Goal: Book appointment/travel/reservation

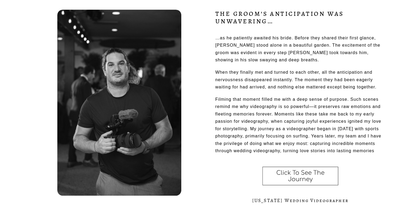
scroll to position [206, 0]
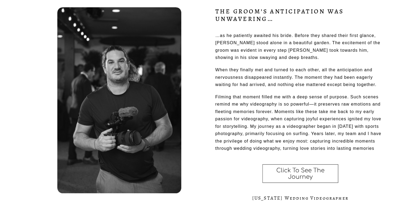
drag, startPoint x: 400, startPoint y: 16, endPoint x: 400, endPoint y: 33, distance: 16.6
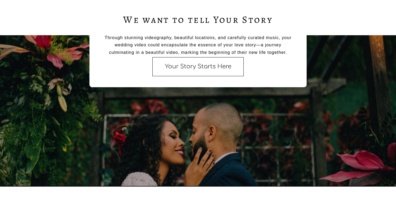
scroll to position [432, 0]
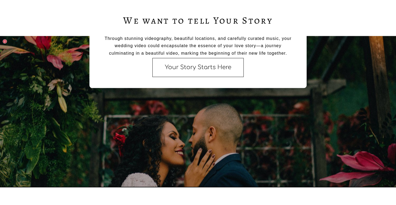
click at [205, 66] on link "Your Story Starts Here" at bounding box center [199, 67] width 92 height 19
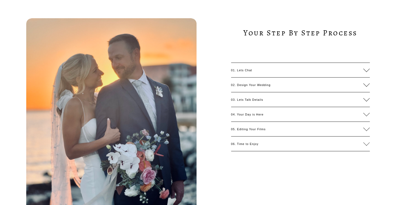
scroll to position [559, 0]
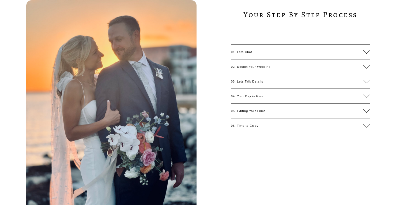
click at [364, 53] on div at bounding box center [367, 52] width 6 height 6
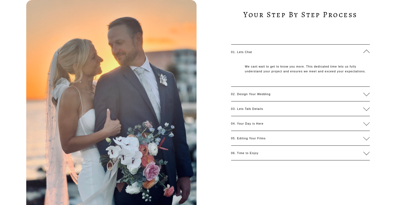
click at [369, 92] on div at bounding box center [367, 94] width 6 height 6
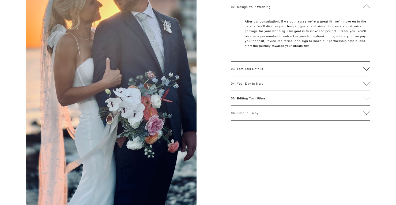
scroll to position [624, 0]
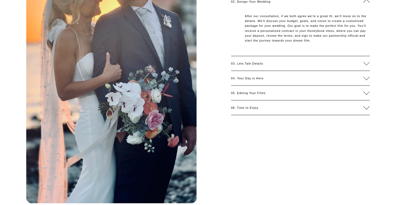
click at [368, 66] on div at bounding box center [367, 63] width 6 height 6
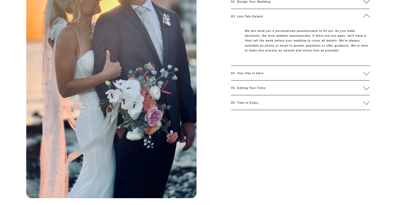
click at [362, 75] on span "04. Your Day is Here" at bounding box center [297, 73] width 132 height 3
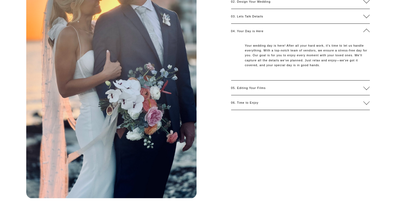
click at [361, 87] on button "05. Editing Your Films" at bounding box center [300, 88] width 139 height 14
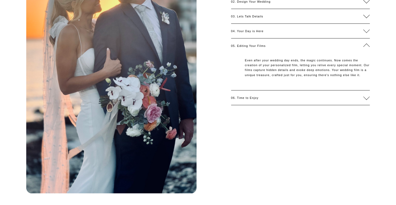
click at [362, 99] on span "06. Time to Enjoy" at bounding box center [297, 97] width 132 height 3
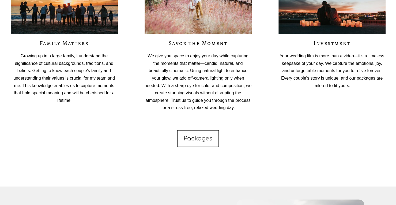
scroll to position [1199, 0]
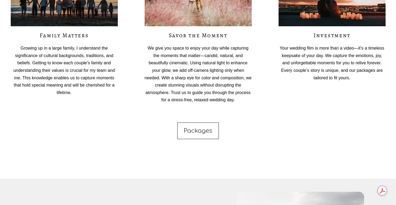
click at [200, 132] on link "Packages" at bounding box center [198, 131] width 42 height 17
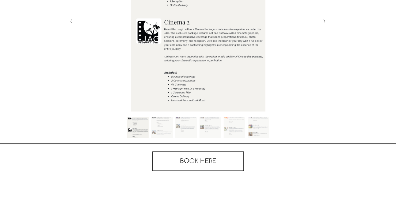
scroll to position [281, 0]
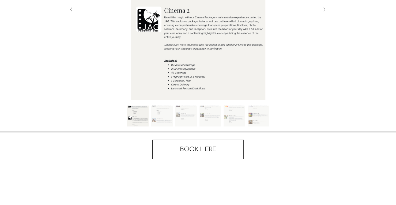
click at [162, 117] on button "Slide 2 Slide 2 (current slide)" at bounding box center [161, 116] width 21 height 21
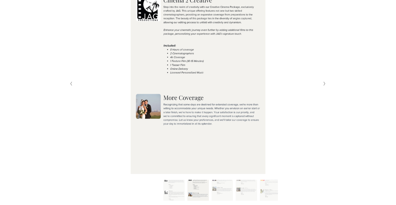
scroll to position [209, 0]
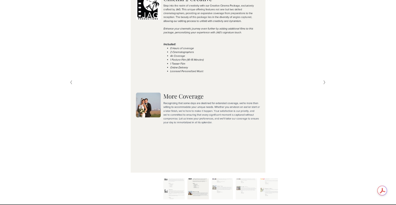
click at [227, 186] on button "Slide 3 Slide 3 (current slide)" at bounding box center [222, 189] width 21 height 21
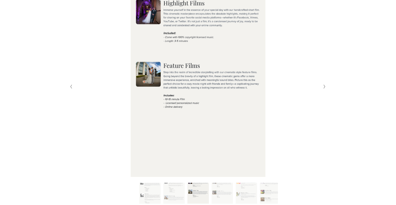
scroll to position [206, 0]
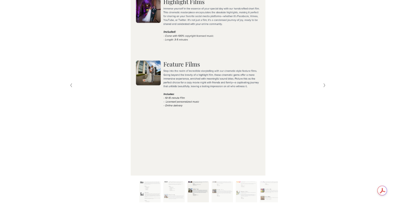
click at [223, 194] on button "Slide 4 Slide 4 (current slide)" at bounding box center [222, 191] width 21 height 21
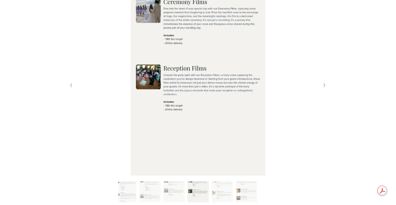
click at [251, 190] on button "Slide 6 Slide 6 (current slide)" at bounding box center [246, 191] width 21 height 21
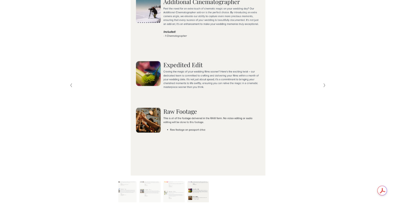
click at [127, 196] on button "Slide 3 Slide 3 (current slide)" at bounding box center [125, 191] width 21 height 21
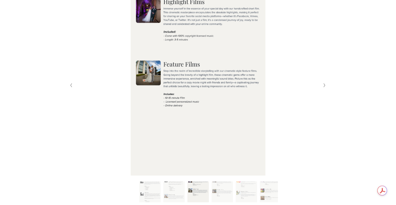
click at [153, 190] on button "Slide 1 Slide 1 (current slide)" at bounding box center [149, 191] width 21 height 21
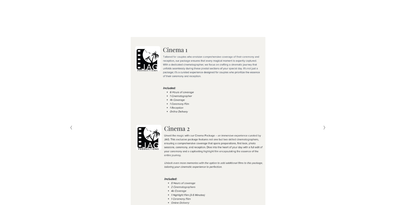
scroll to position [162, 0]
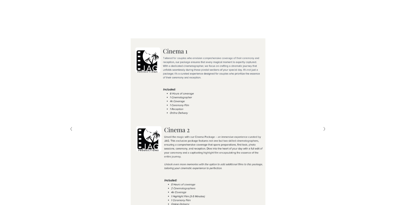
click at [243, 60] on img at bounding box center [198, 128] width 242 height 181
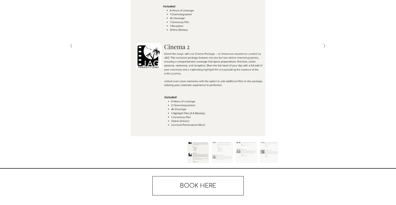
scroll to position [250, 0]
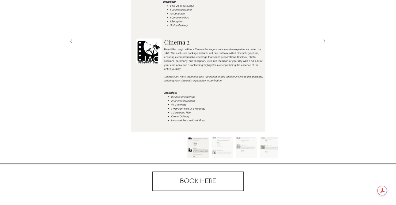
click at [214, 189] on link "BOOK HERE" at bounding box center [199, 181] width 92 height 19
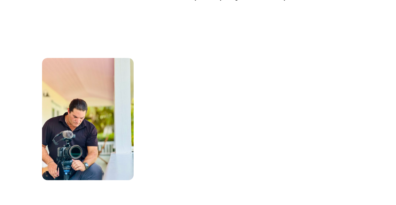
scroll to position [280, 0]
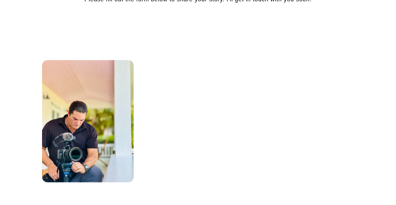
drag, startPoint x: 400, startPoint y: 26, endPoint x: 400, endPoint y: 73, distance: 46.6
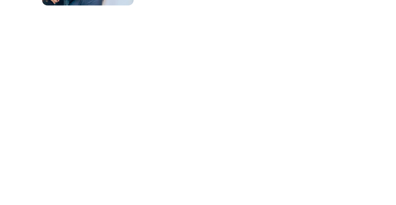
scroll to position [444, 0]
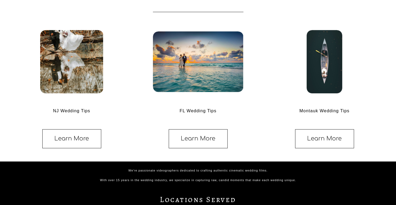
scroll to position [284, 0]
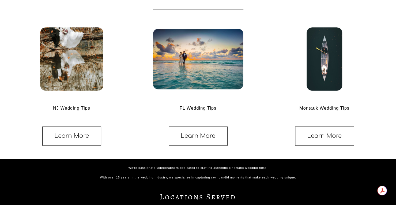
click at [84, 138] on link "Learn More" at bounding box center [71, 136] width 59 height 19
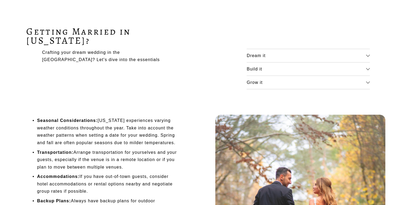
scroll to position [81, 0]
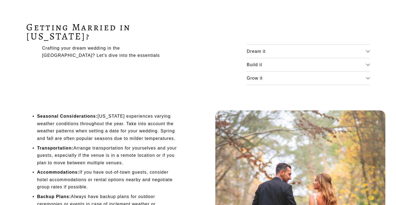
click at [364, 52] on span "Dream it" at bounding box center [306, 51] width 119 height 5
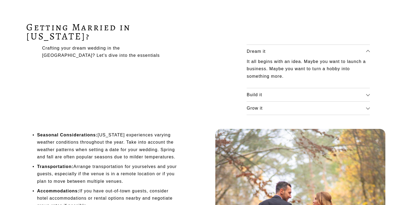
click at [365, 52] on span "Dream it" at bounding box center [306, 51] width 119 height 5
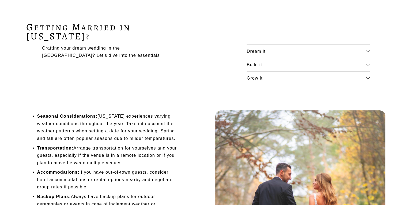
click at [360, 68] on button "Build it" at bounding box center [308, 64] width 123 height 13
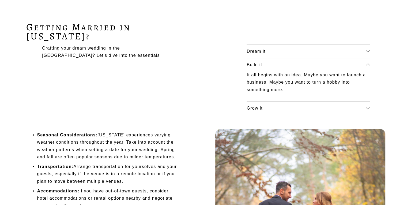
click at [360, 68] on button "Build it" at bounding box center [308, 64] width 123 height 13
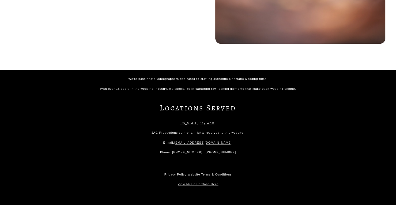
scroll to position [287, 0]
